Goal: Information Seeking & Learning: Learn about a topic

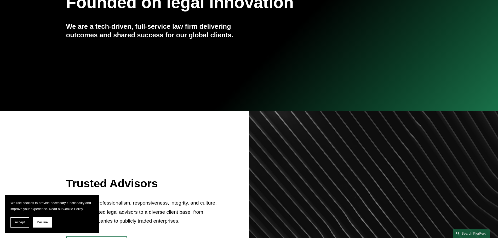
scroll to position [227, 0]
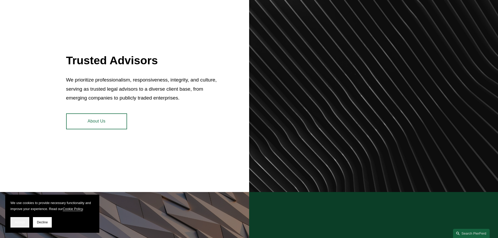
click at [23, 223] on span "Accept" at bounding box center [20, 223] width 10 height 4
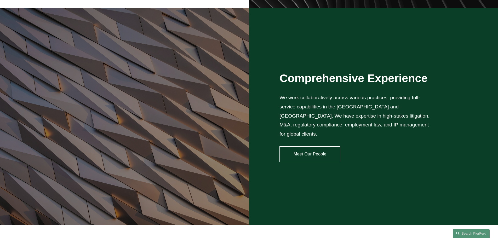
scroll to position [427, 0]
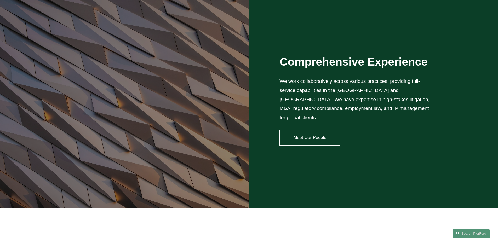
click at [320, 136] on link "Meet Our People" at bounding box center [309, 138] width 61 height 16
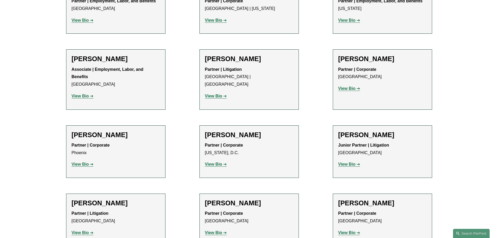
scroll to position [2274, 0]
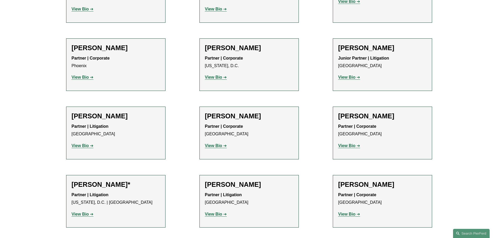
click at [349, 212] on strong "View Bio" at bounding box center [346, 214] width 17 height 4
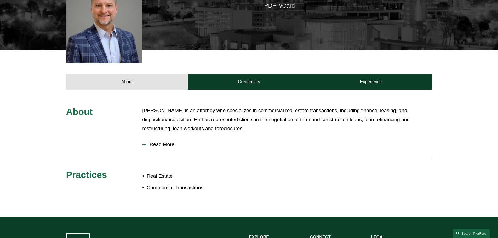
scroll to position [174, 0]
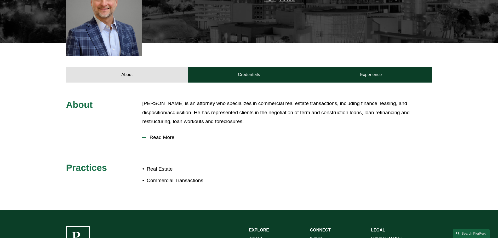
click at [150, 135] on span "Read More" at bounding box center [289, 138] width 286 height 6
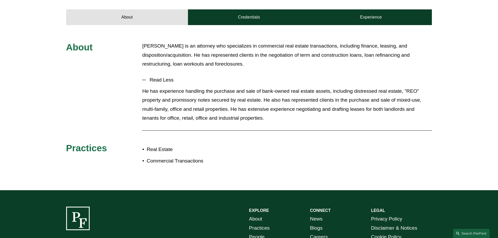
scroll to position [235, 0]
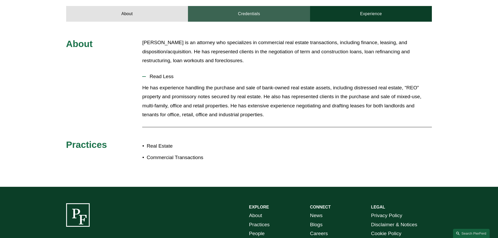
click at [255, 6] on link "Credentials" at bounding box center [249, 14] width 122 height 16
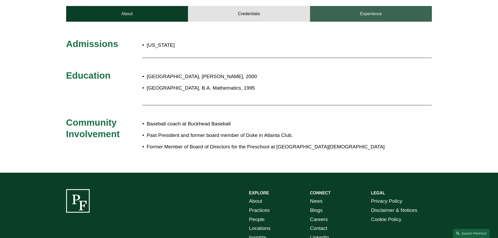
click at [360, 7] on link "Experience" at bounding box center [371, 14] width 122 height 16
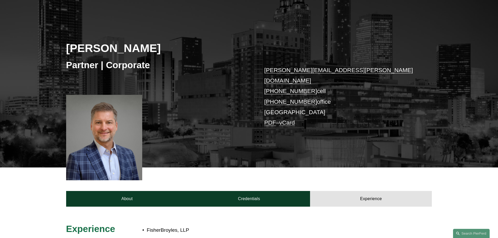
scroll to position [0, 0]
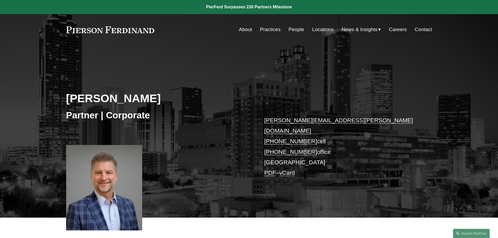
click at [249, 30] on link "About" at bounding box center [245, 30] width 13 height 10
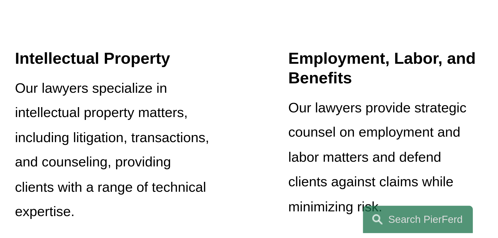
scroll to position [965, 0]
